Goal: Task Accomplishment & Management: Complete application form

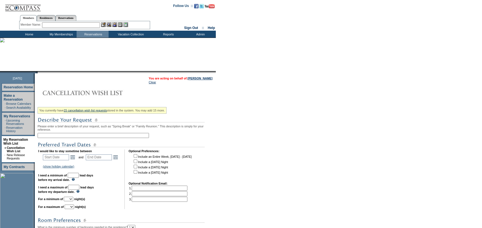
drag, startPoint x: 86, startPoint y: 135, endPoint x: 331, endPoint y: 101, distance: 247.0
click at [86, 135] on input "text" at bounding box center [93, 135] width 111 height 5
type input "RDM 4 night stay in quieter residence"
click at [76, 156] on link "Open the calendar popup." at bounding box center [73, 157] width 6 height 6
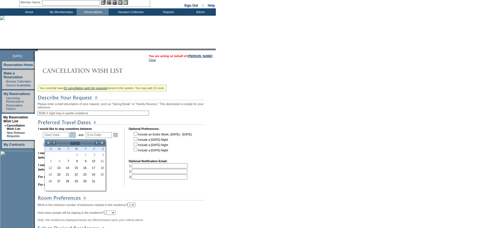
scroll to position [56, 0]
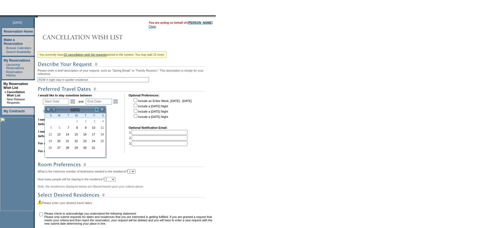
click at [98, 109] on link ">" at bounding box center [97, 110] width 6 height 6
click at [94, 141] on link "23" at bounding box center [93, 141] width 8 height 6
type input "[DATE]"
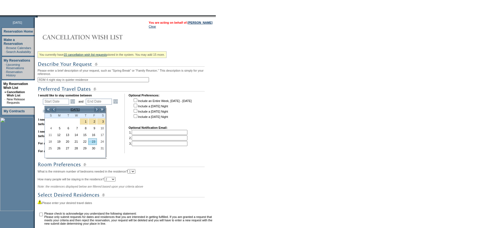
type input "[DATE]"
type input "113"
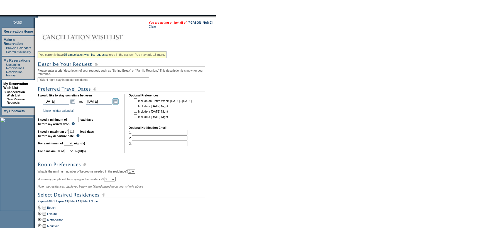
click at [118, 104] on link "Open the calendar popup." at bounding box center [116, 101] width 6 height 6
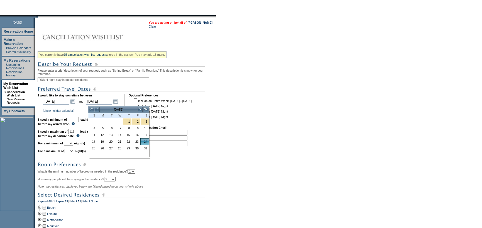
click at [276, 125] on form "Follow Us ::" at bounding box center [241, 121] width 482 height 355
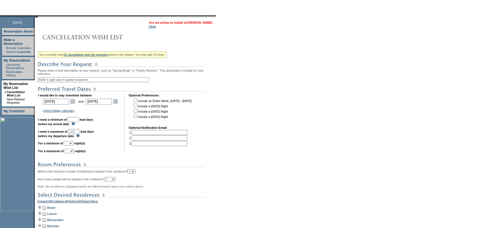
click at [203, 21] on link "[PERSON_NAME]" at bounding box center [200, 22] width 25 height 3
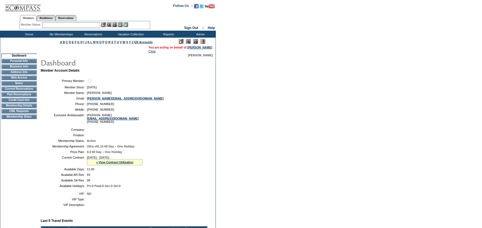
click at [16, 113] on td "CWL Requests" at bounding box center [18, 111] width 35 height 4
